Goal: Find specific page/section: Find specific page/section

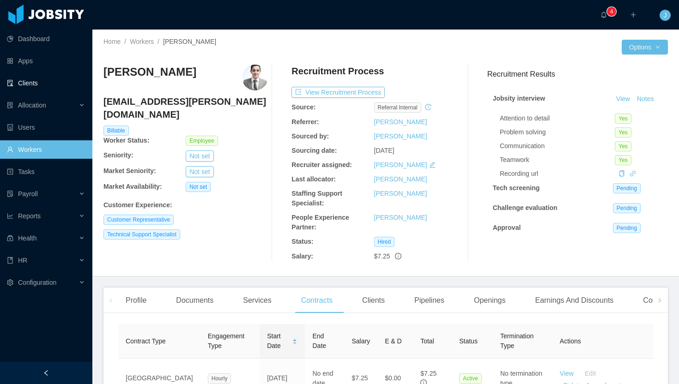
click at [53, 81] on link "Clients" at bounding box center [46, 83] width 78 height 18
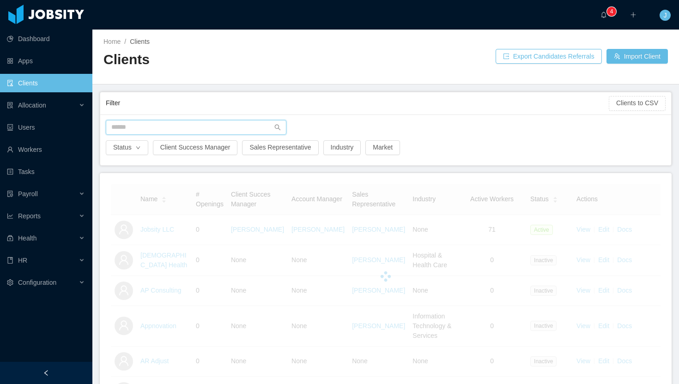
click at [200, 127] on input "text" at bounding box center [196, 127] width 181 height 15
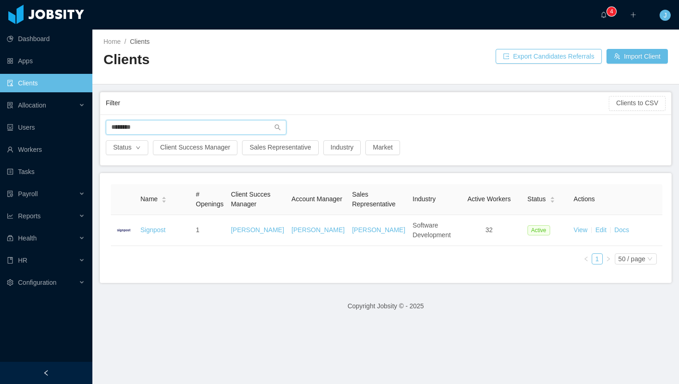
type input "********"
